Goal: Task Accomplishment & Management: Manage account settings

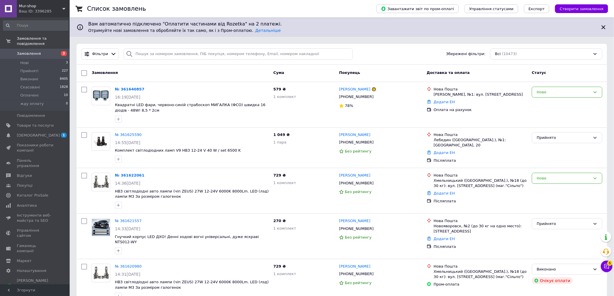
click at [33, 5] on span "Mur-shop" at bounding box center [41, 5] width 44 height 5
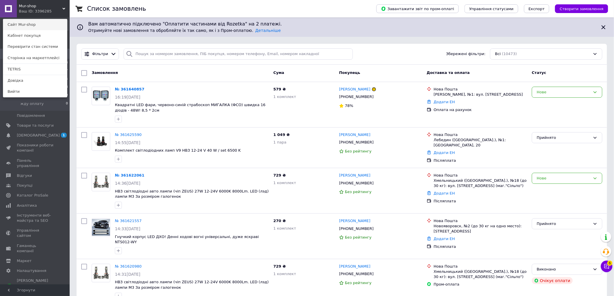
click at [37, 24] on link "Сайт Mur-shop" at bounding box center [35, 24] width 64 height 11
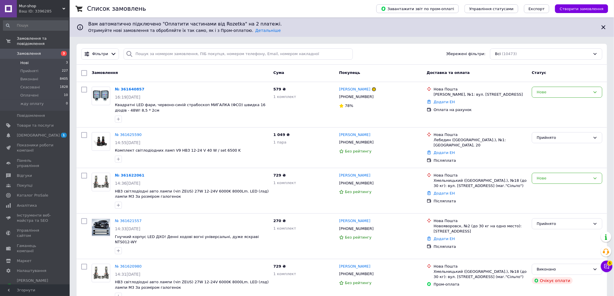
click at [45, 59] on li "Нові 3" at bounding box center [35, 63] width 71 height 8
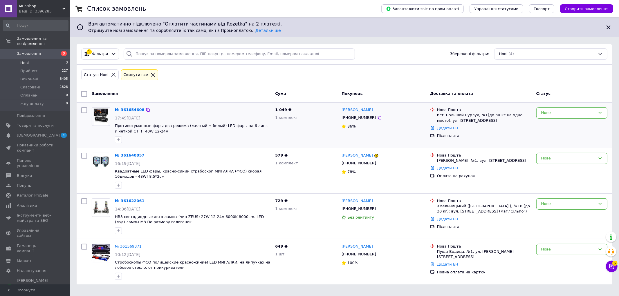
click at [357, 119] on div "[PHONE_NUMBER]" at bounding box center [359, 118] width 37 height 8
copy div "380989731586"
click at [611, 268] on icon at bounding box center [612, 267] width 6 height 6
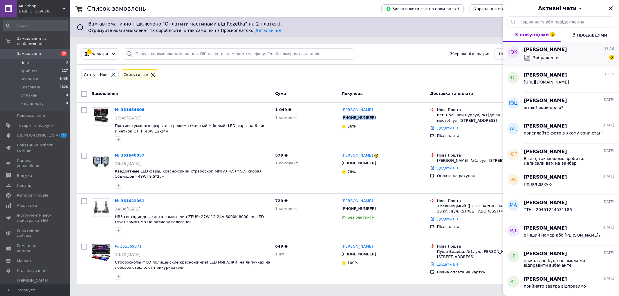
click at [539, 58] on span "Зображення" at bounding box center [546, 58] width 27 height 6
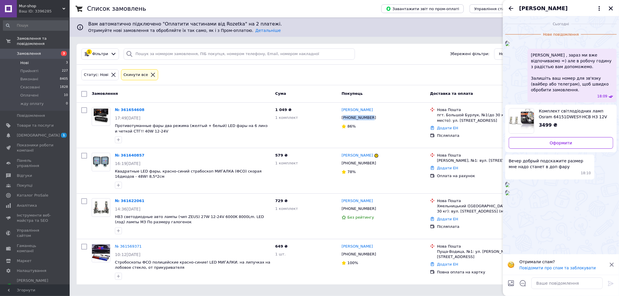
scroll to position [173, 0]
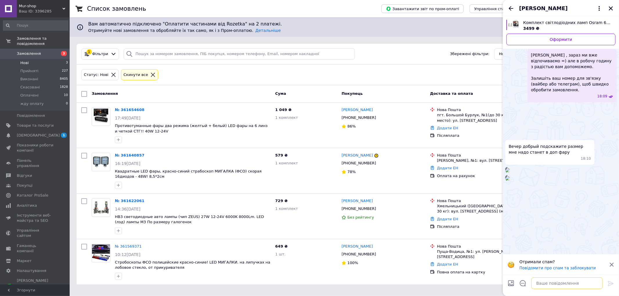
click at [550, 289] on textarea at bounding box center [567, 284] width 71 height 12
type textarea "уточнимо завтра"
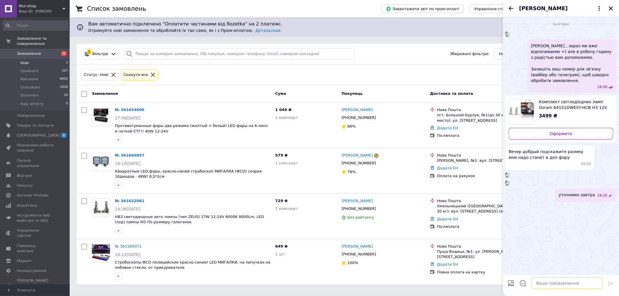
scroll to position [0, 0]
click at [560, 111] on span "Комплект світлодіодних ламп Osram 64151DWESY-HCB H3 12V 6500K LEDriving HL EASY" at bounding box center [574, 105] width 70 height 12
click at [298, 131] on div "1 049 ₴ 1 комплект" at bounding box center [306, 125] width 66 height 41
click at [610, 8] on icon "Закрити" at bounding box center [611, 8] width 5 height 5
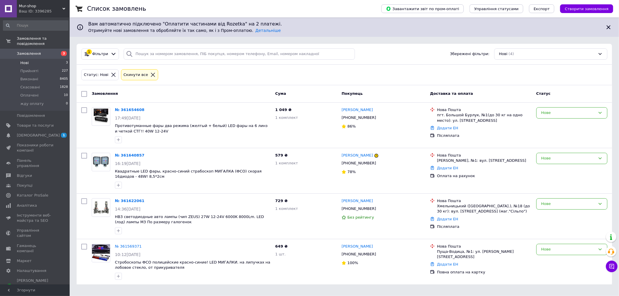
click at [30, 51] on span "Замовлення" at bounding box center [29, 53] width 24 height 5
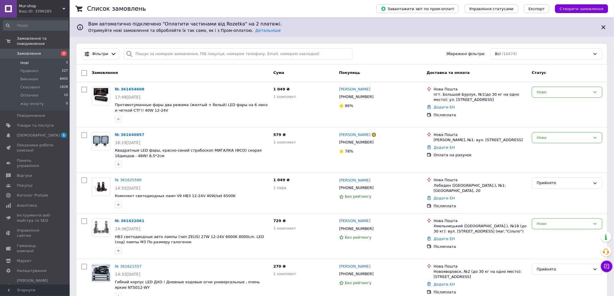
click at [44, 60] on li "Нові 3" at bounding box center [35, 63] width 71 height 8
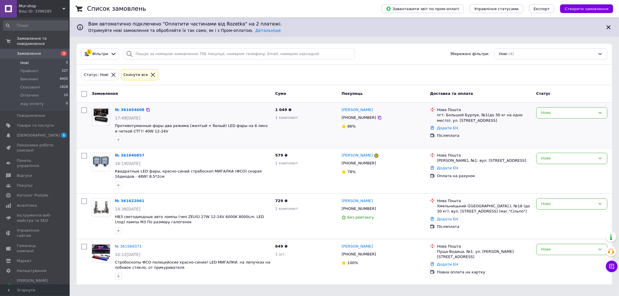
click at [155, 112] on div "№ 361654608" at bounding box center [192, 110] width 157 height 7
click at [38, 51] on span "Замовлення" at bounding box center [35, 53] width 37 height 5
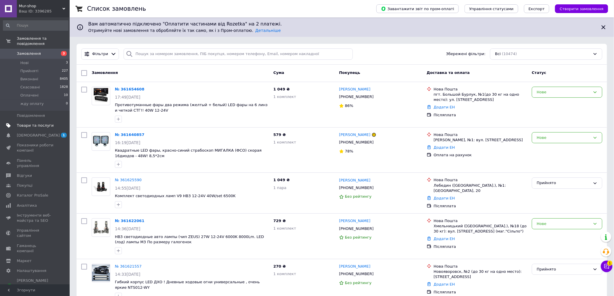
click at [42, 123] on span "Товари та послуги" at bounding box center [35, 125] width 37 height 5
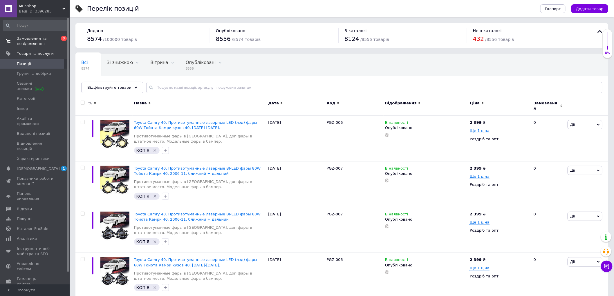
click at [30, 35] on link "Замовлення та повідомлення 0 3" at bounding box center [35, 41] width 71 height 15
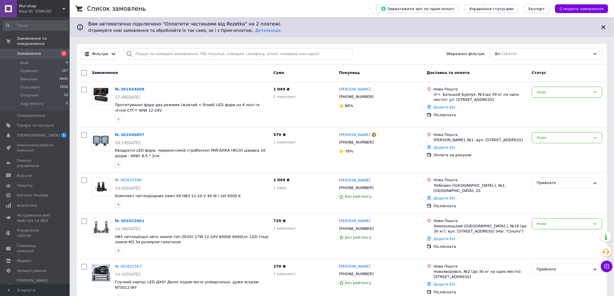
drag, startPoint x: 0, startPoint y: 285, endPoint x: 6, endPoint y: 283, distance: 6.6
click at [0, 285] on span "Згорнути" at bounding box center [35, 291] width 70 height 12
